Goal: Task Accomplishment & Management: Complete application form

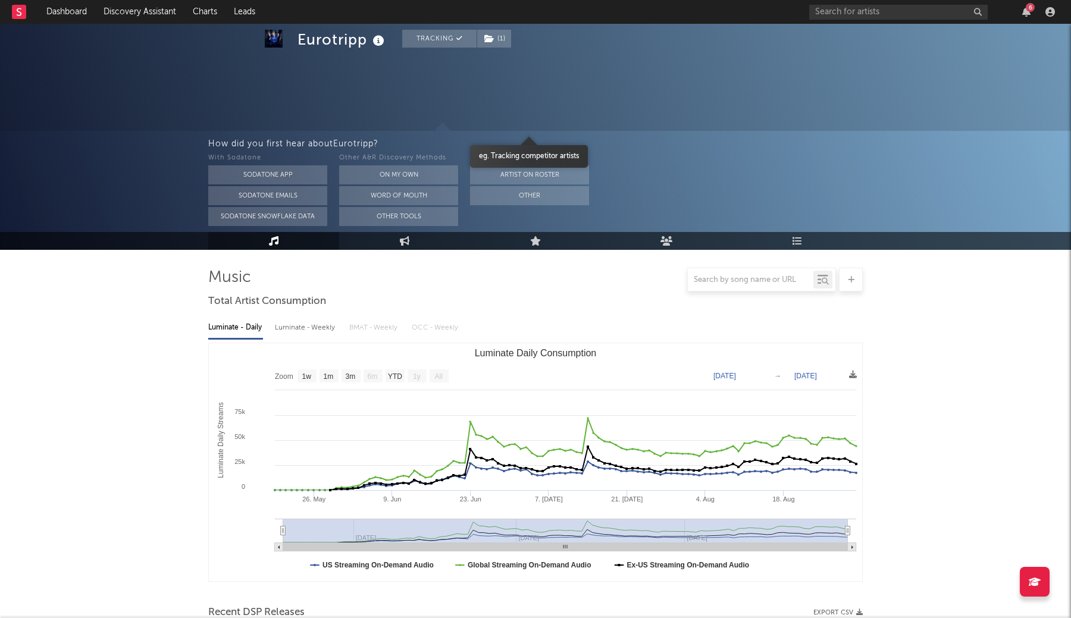
select select "1w"
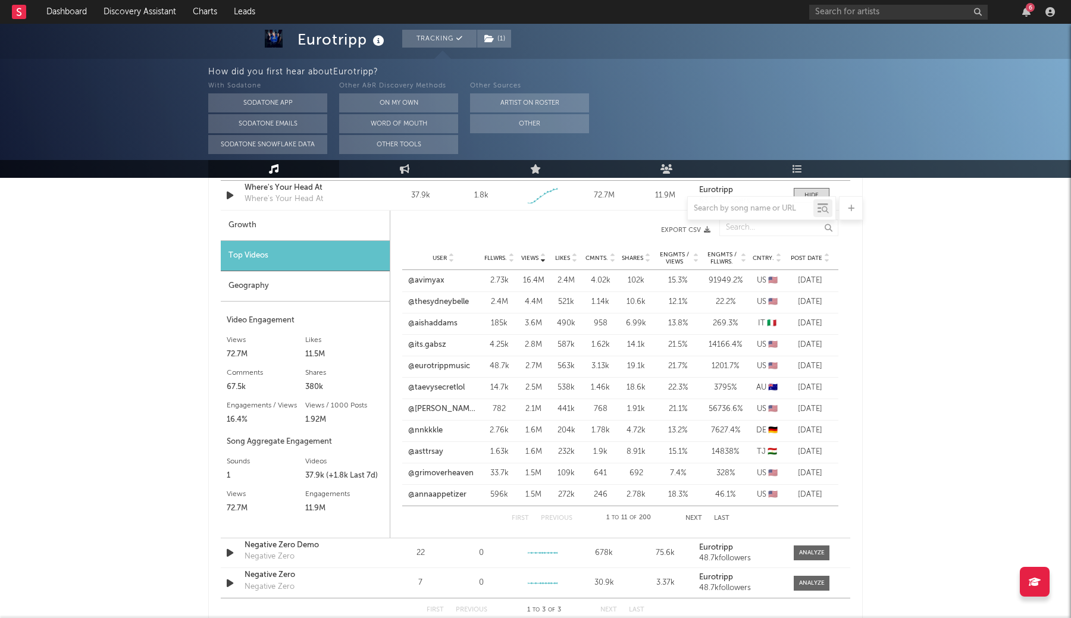
click at [77, 20] on link "Dashboard" at bounding box center [66, 12] width 57 height 24
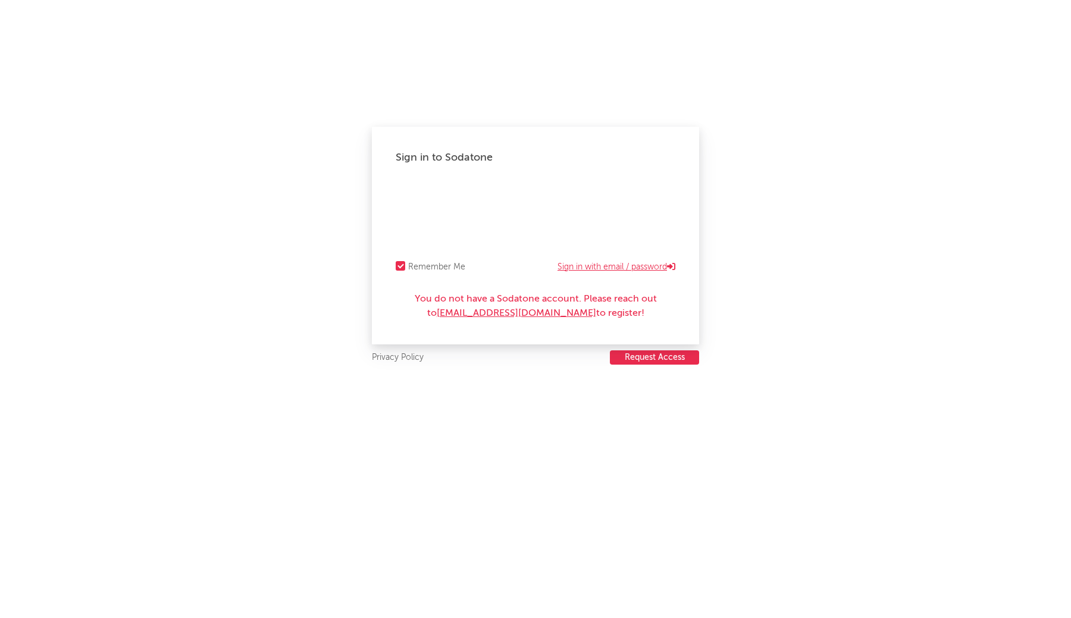
click at [601, 263] on link "Sign in with email / password" at bounding box center [616, 267] width 118 height 14
click at [611, 267] on link "Sign in with Okta" at bounding box center [639, 267] width 73 height 14
click at [567, 294] on div "You do not have a Sodatone account. Please reach out to SodatoneSupport@wmg.com…" at bounding box center [536, 306] width 280 height 29
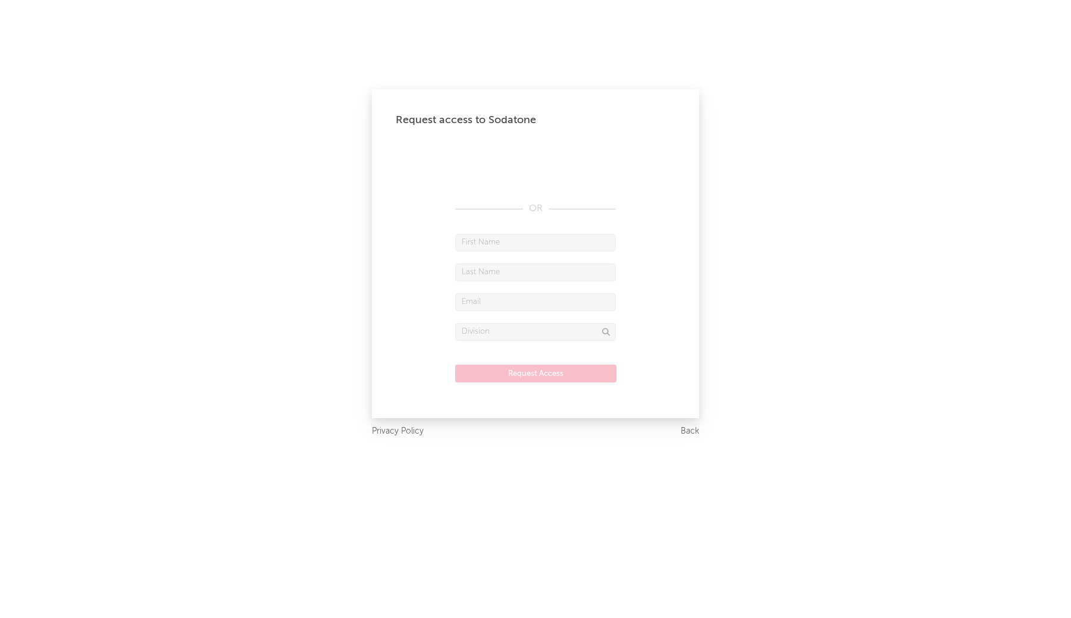
click at [485, 250] on input "text" at bounding box center [535, 243] width 161 height 18
type input "Luke"
type input "Stacey"
type input "luke.stacey@atlanticrecords.com"
click at [478, 353] on div "Atlantic" at bounding box center [535, 351] width 161 height 20
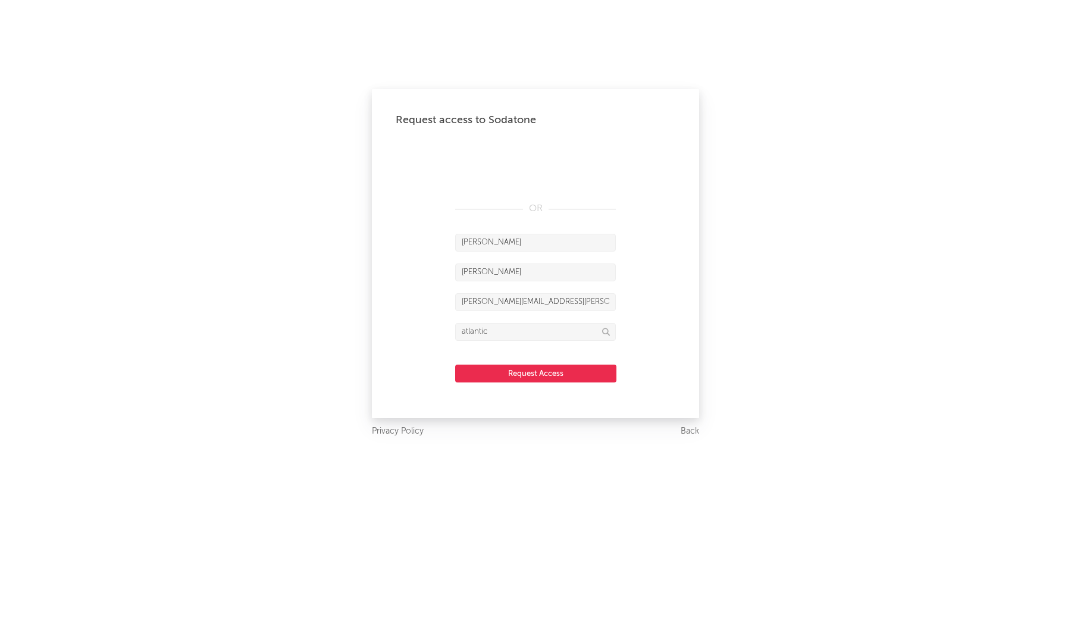
type input "Atlantic"
click at [503, 374] on button "Request Access" at bounding box center [535, 374] width 161 height 18
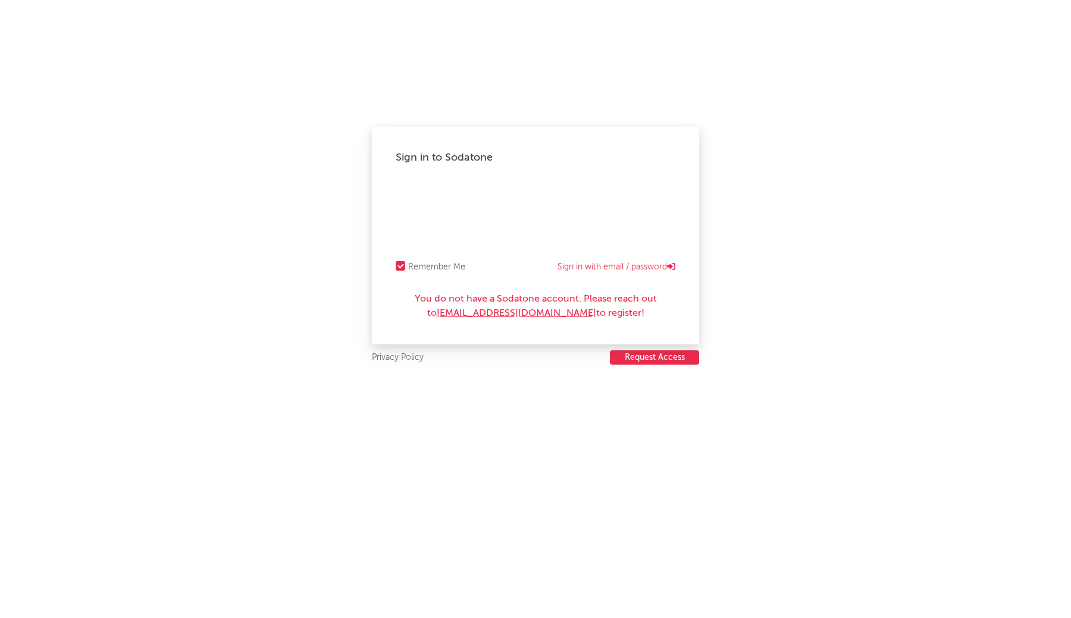
drag, startPoint x: 631, startPoint y: 312, endPoint x: 384, endPoint y: 293, distance: 247.6
click at [384, 293] on div "Sign in to Sodatone Remember Me Sign in with email / password You do not have a…" at bounding box center [535, 236] width 327 height 218
copy div "You do not have a Sodatone account. Please reach out to [EMAIL_ADDRESS][DOMAIN_…"
click at [613, 271] on link "Sign in with email / password" at bounding box center [616, 267] width 118 height 14
click at [524, 152] on div "Sign in to Sodatone" at bounding box center [536, 157] width 280 height 14
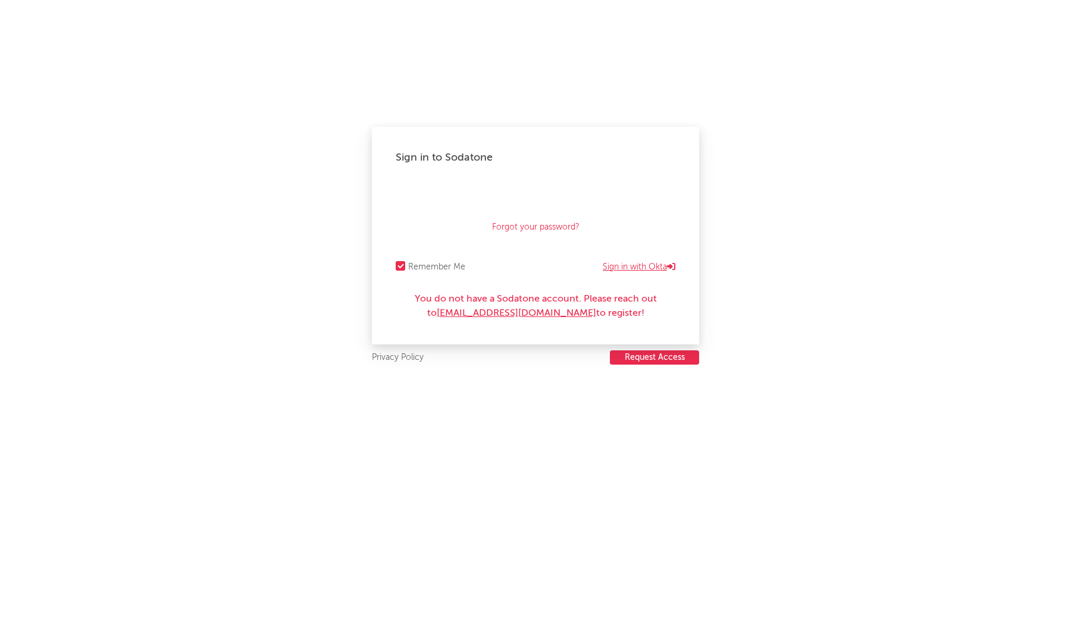
click at [626, 266] on link "Sign in with Okta" at bounding box center [639, 267] width 73 height 14
